Goal: Find specific page/section: Find specific page/section

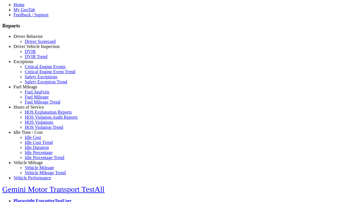
click at [32, 110] on link "Hours of Service" at bounding box center [28, 107] width 30 height 5
click at [37, 115] on link "HOS Explanation Reports" at bounding box center [48, 112] width 47 height 5
